Goal: Information Seeking & Learning: Learn about a topic

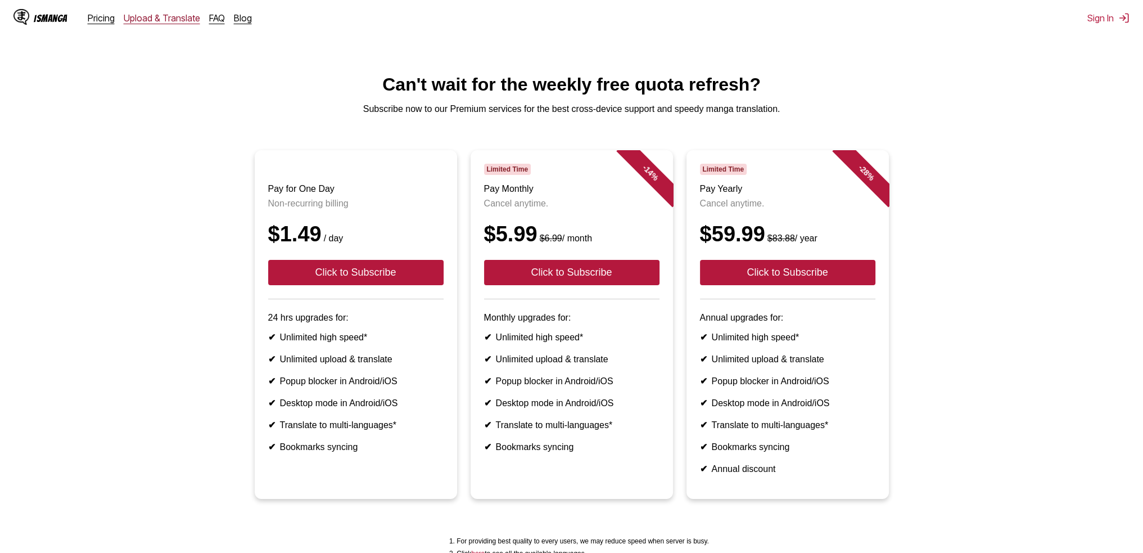
click at [142, 16] on link "Upload & Translate" at bounding box center [162, 17] width 76 height 11
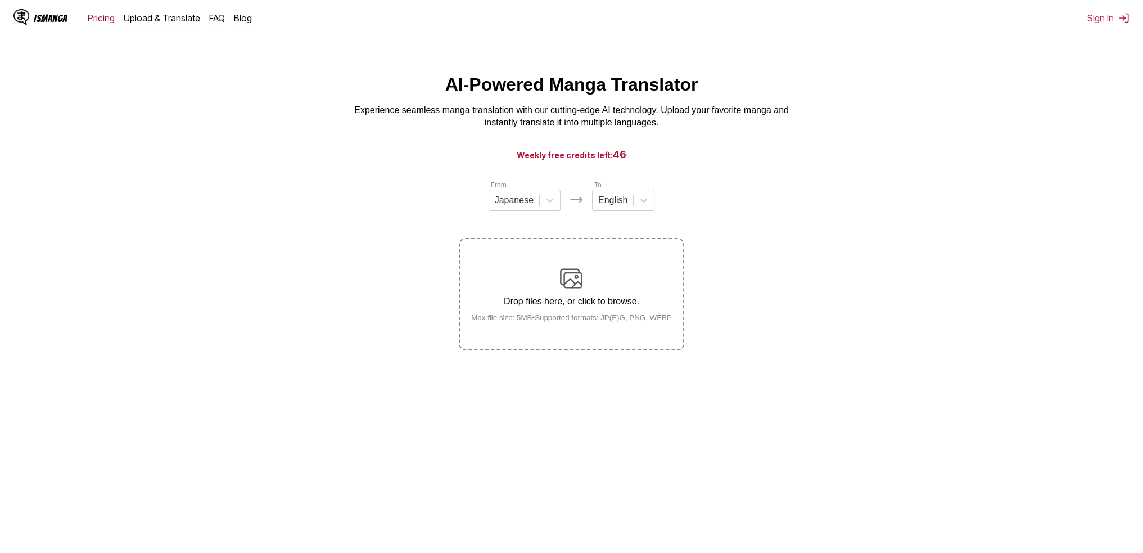
click at [101, 21] on link "Pricing" at bounding box center [101, 17] width 27 height 11
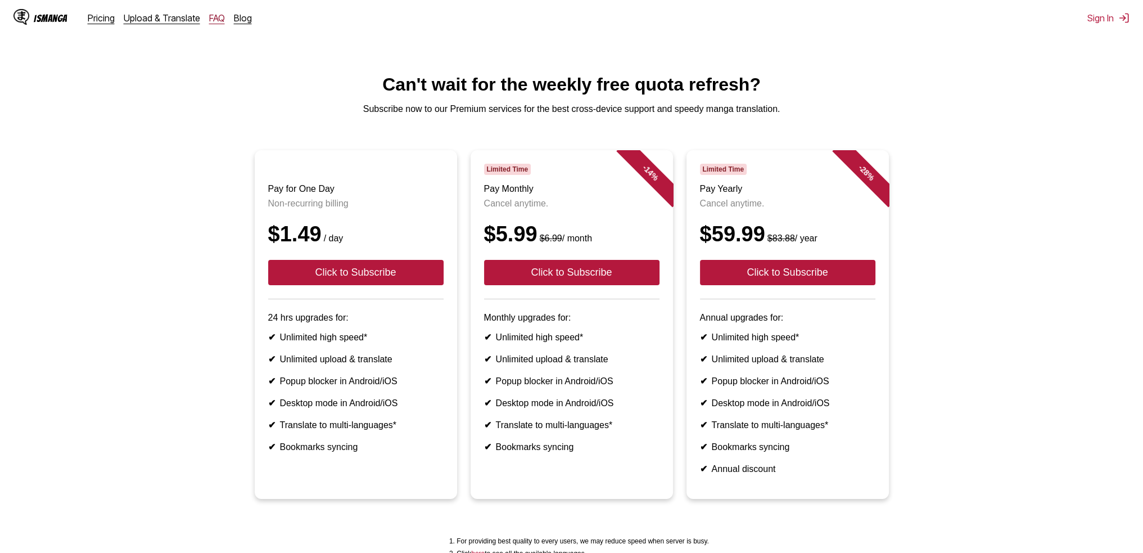
click at [211, 17] on link "FAQ" at bounding box center [217, 17] width 16 height 11
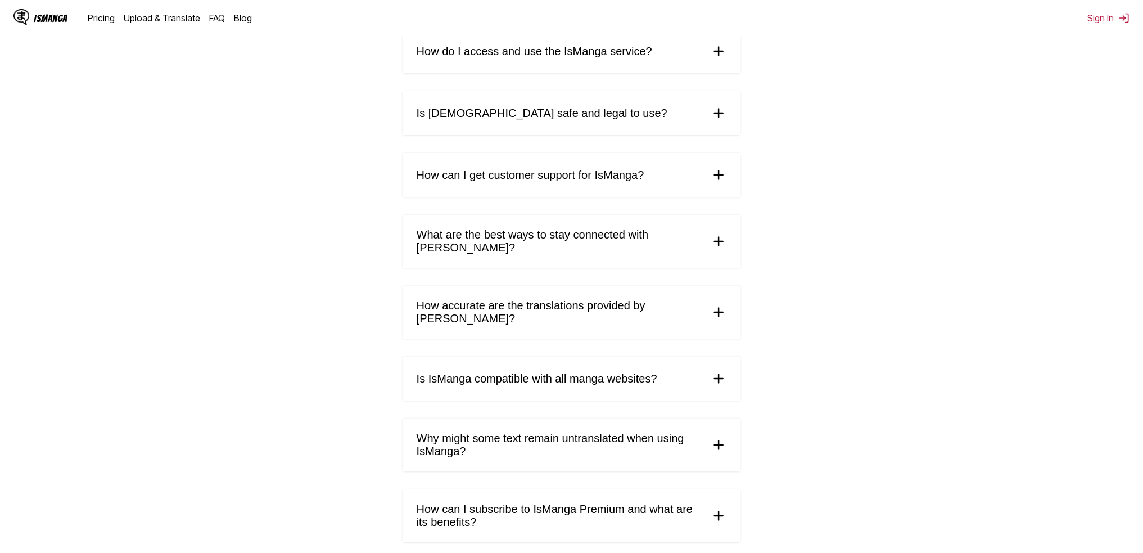
scroll to position [281, 0]
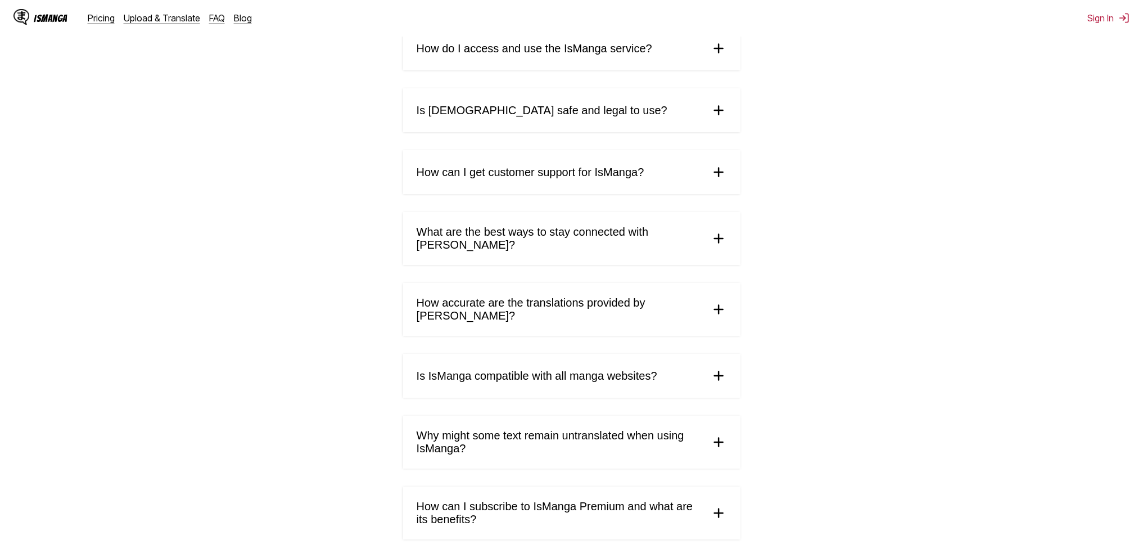
click at [722, 301] on img at bounding box center [718, 309] width 17 height 17
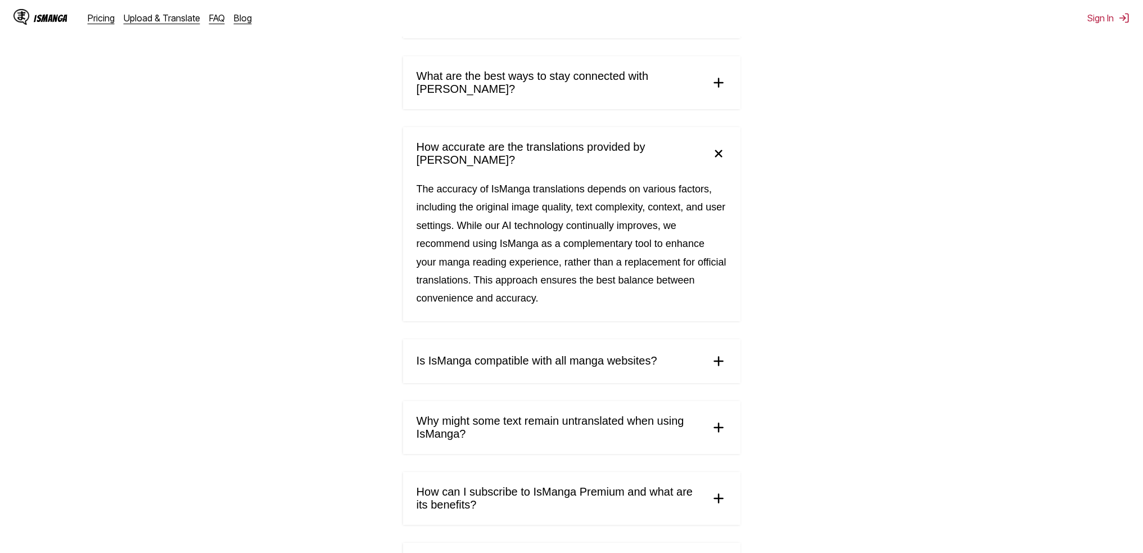
scroll to position [450, 0]
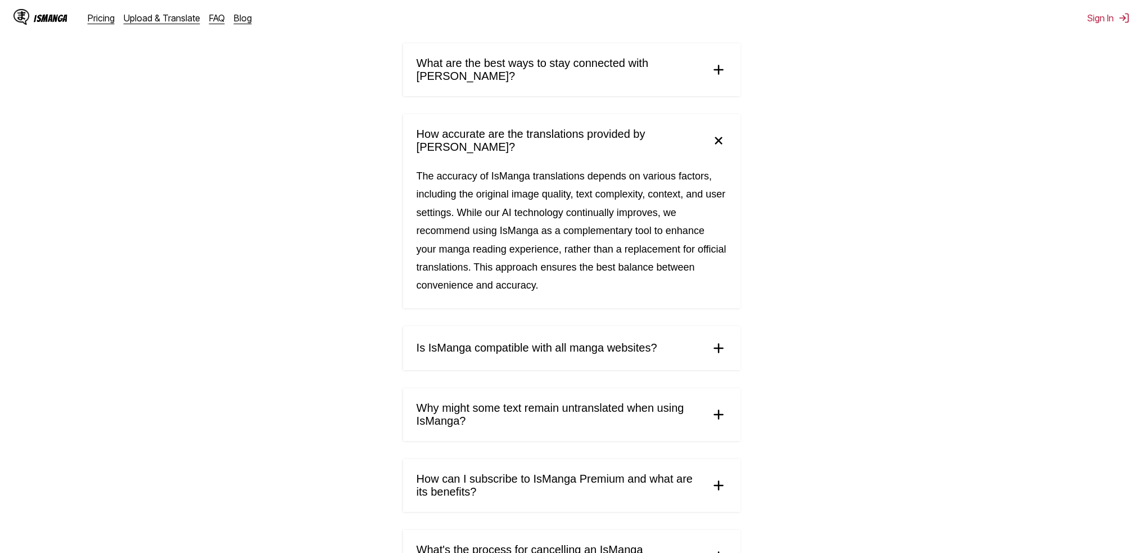
click at [709, 335] on summary "Is IsManga compatible with all manga websites?" at bounding box center [571, 348] width 337 height 44
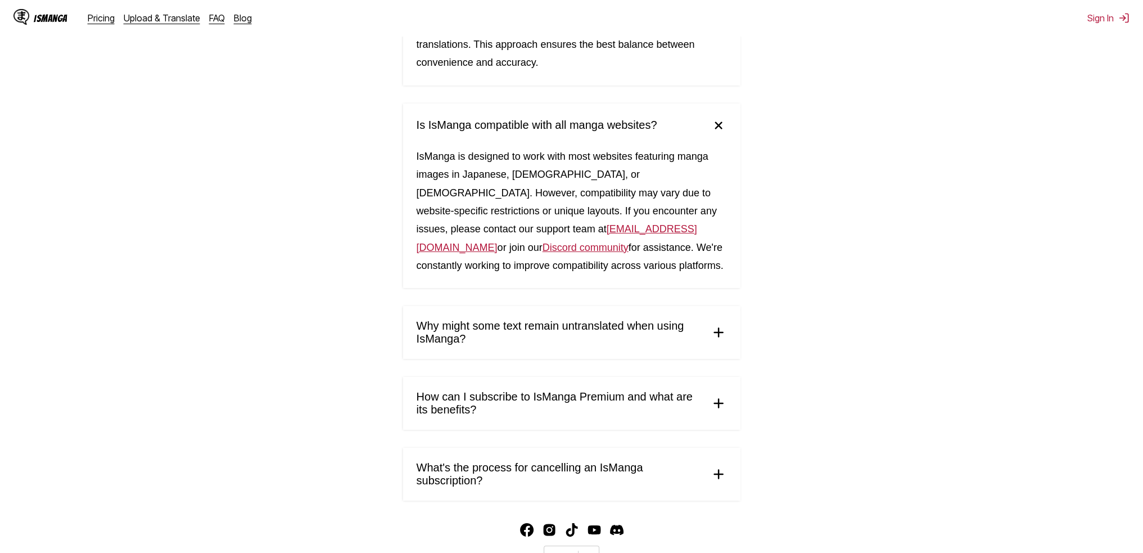
scroll to position [675, 0]
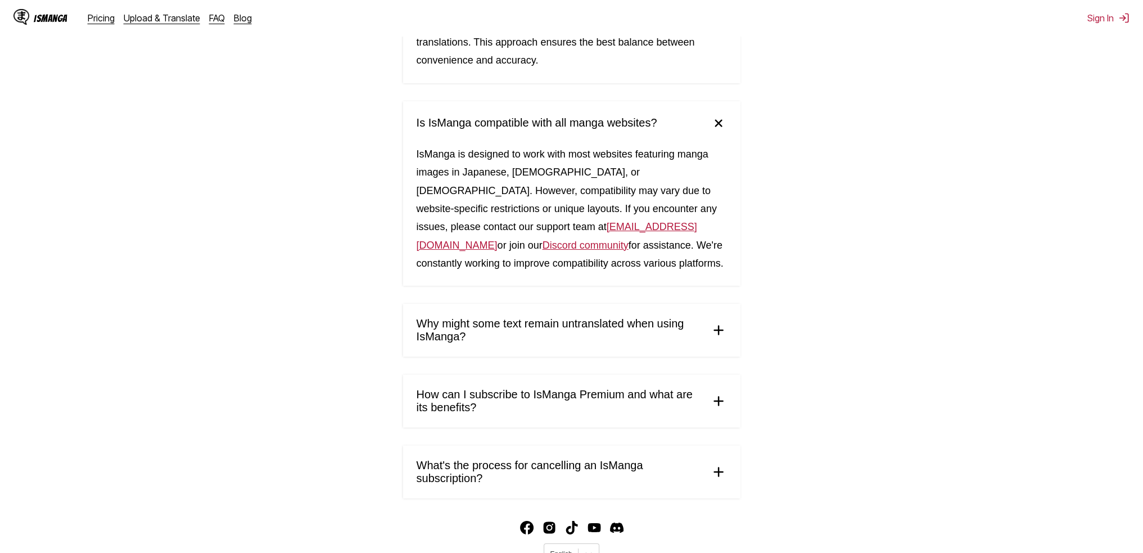
click at [718, 322] on img at bounding box center [718, 330] width 17 height 17
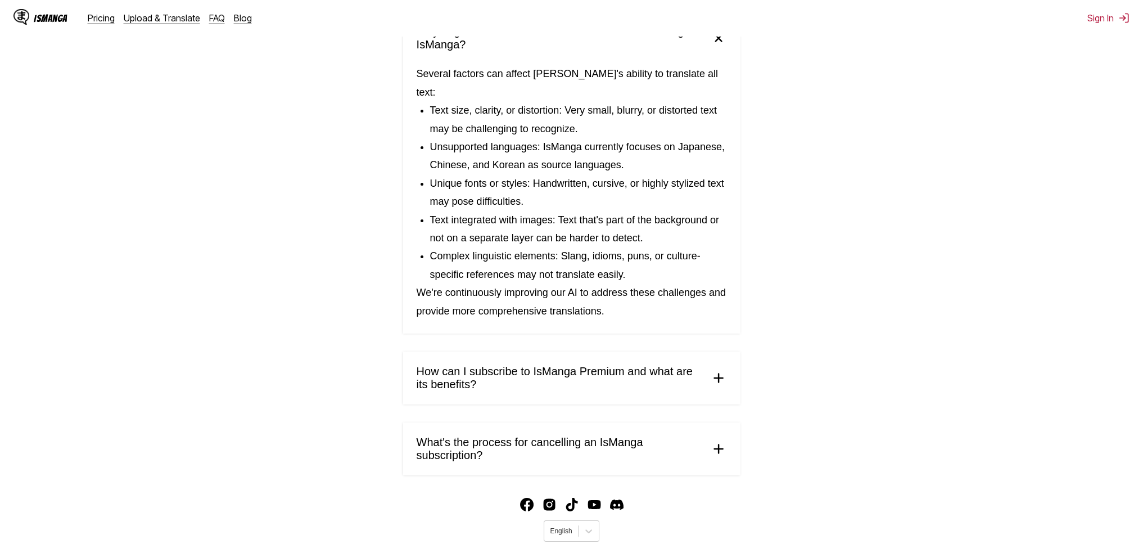
scroll to position [972, 0]
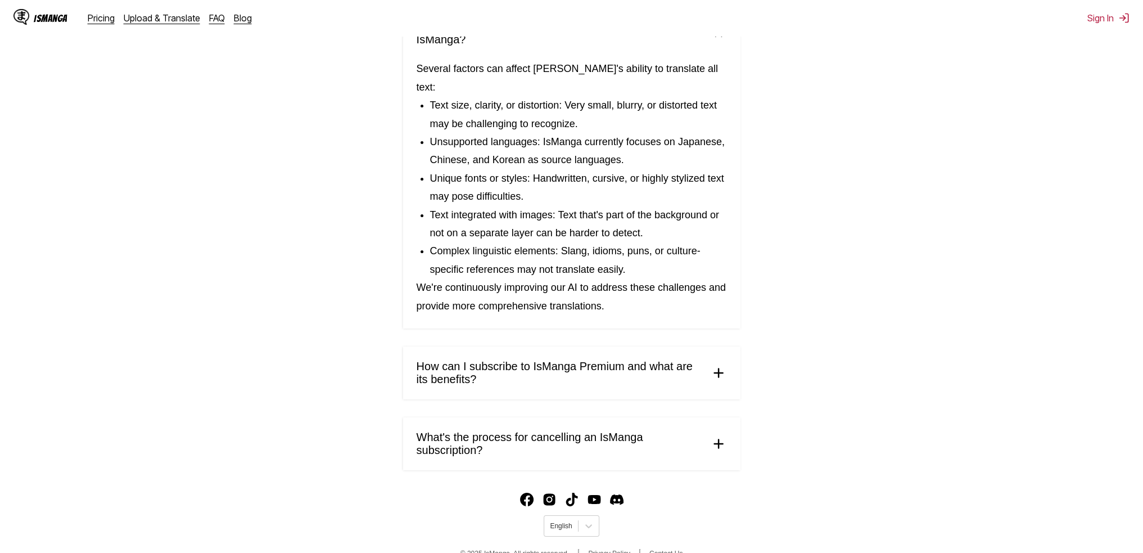
click at [722, 435] on img at bounding box center [718, 443] width 17 height 17
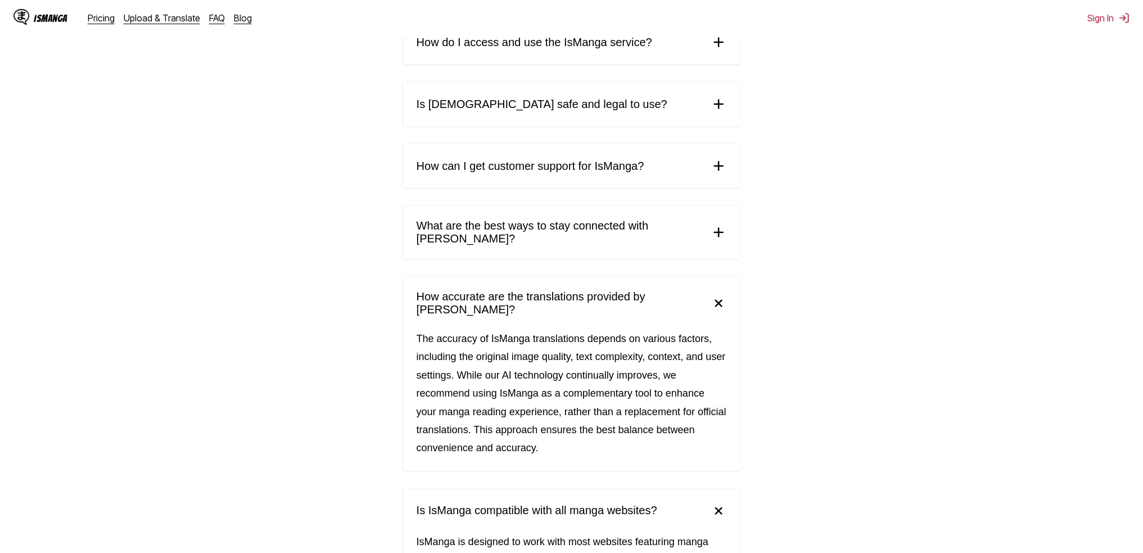
scroll to position [0, 0]
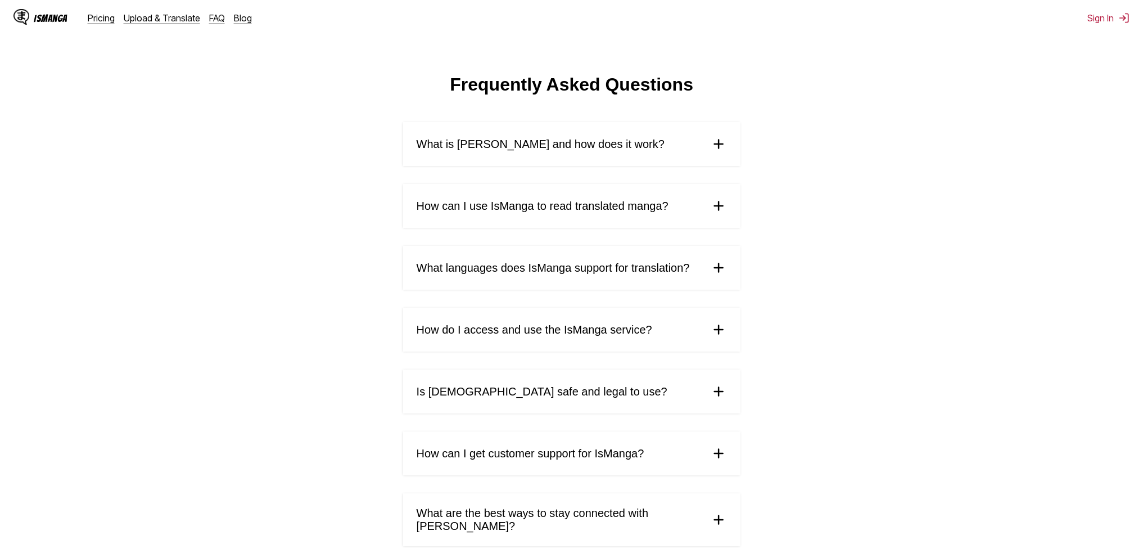
click at [35, 15] on div "IsManga" at bounding box center [51, 18] width 34 height 11
